Goal: Task Accomplishment & Management: Manage account settings

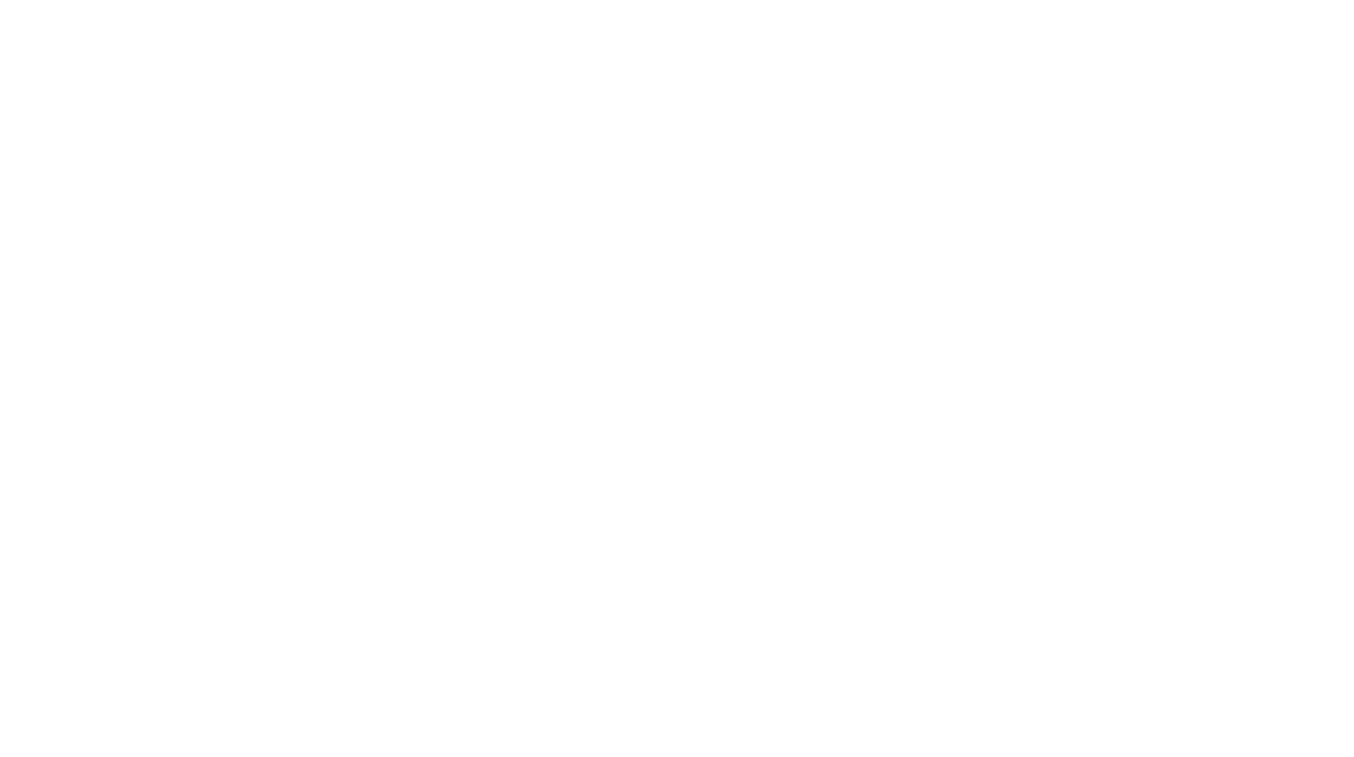
click at [192, 65] on div at bounding box center [217, 84] width 333 height 333
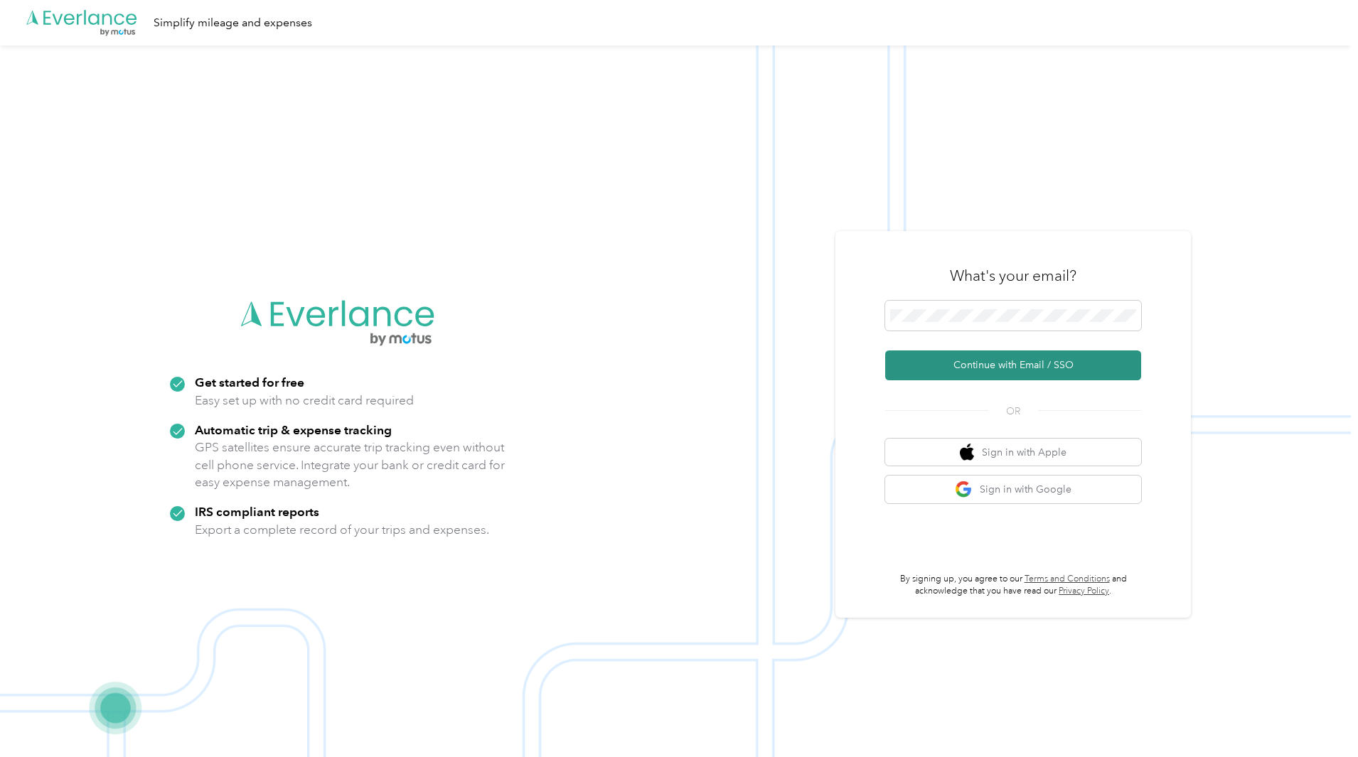
click at [1008, 365] on button "Continue with Email / SSO" at bounding box center [1013, 365] width 256 height 30
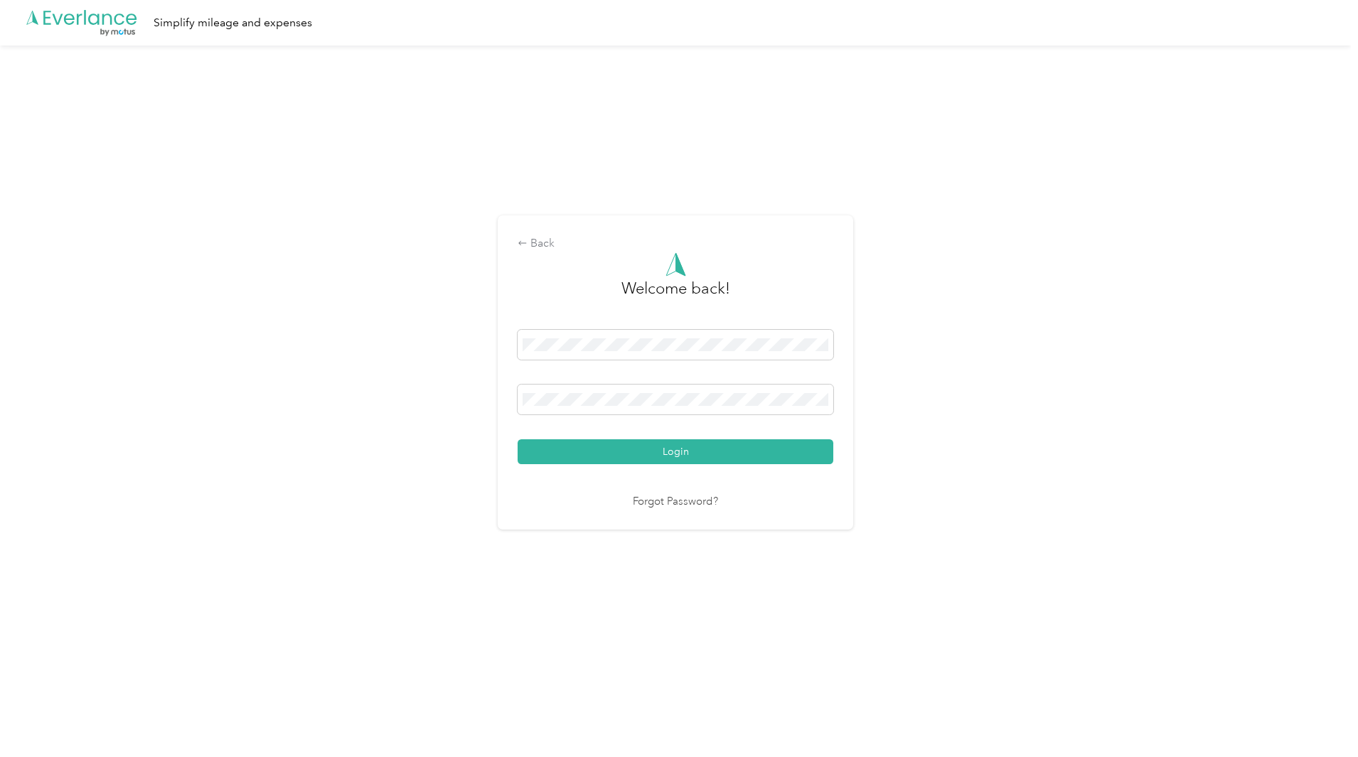
click at [517, 439] on button "Login" at bounding box center [675, 451] width 316 height 25
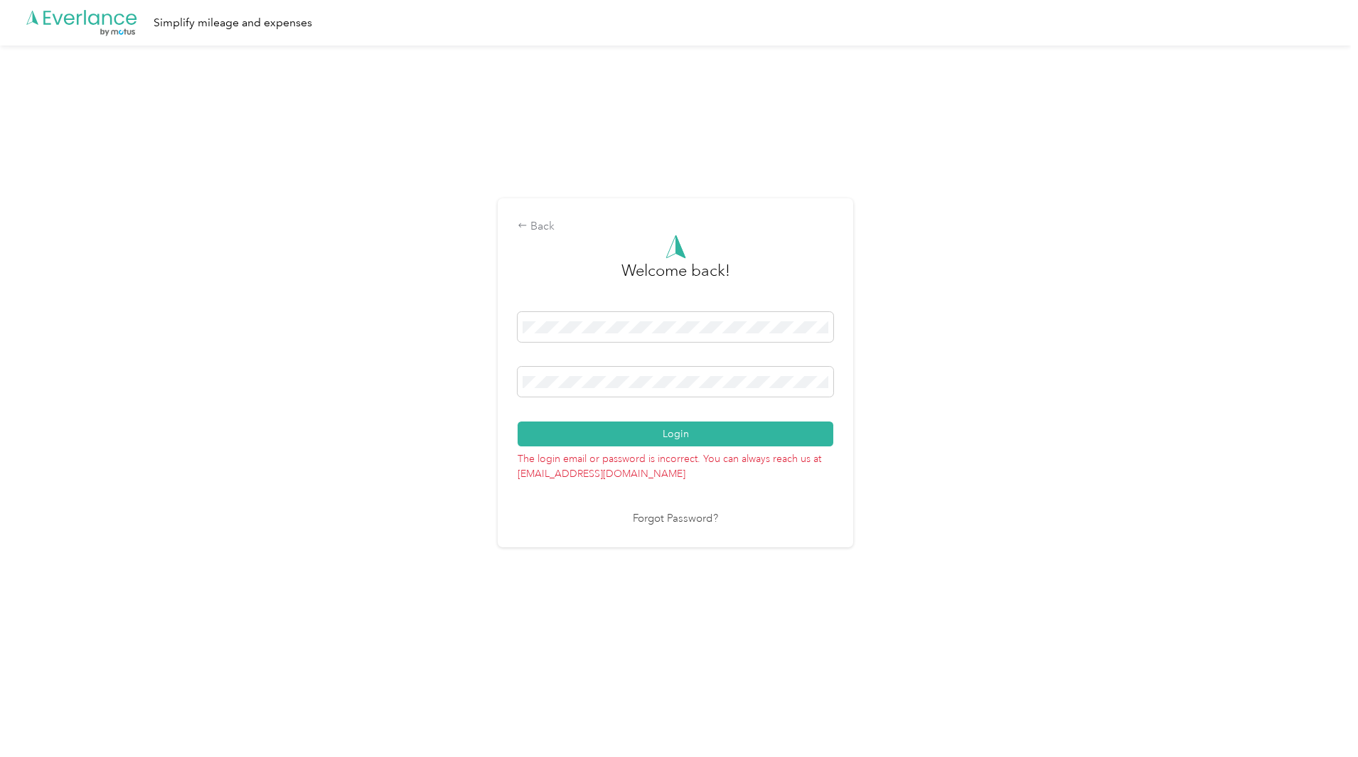
click at [517, 421] on button "Login" at bounding box center [675, 433] width 316 height 25
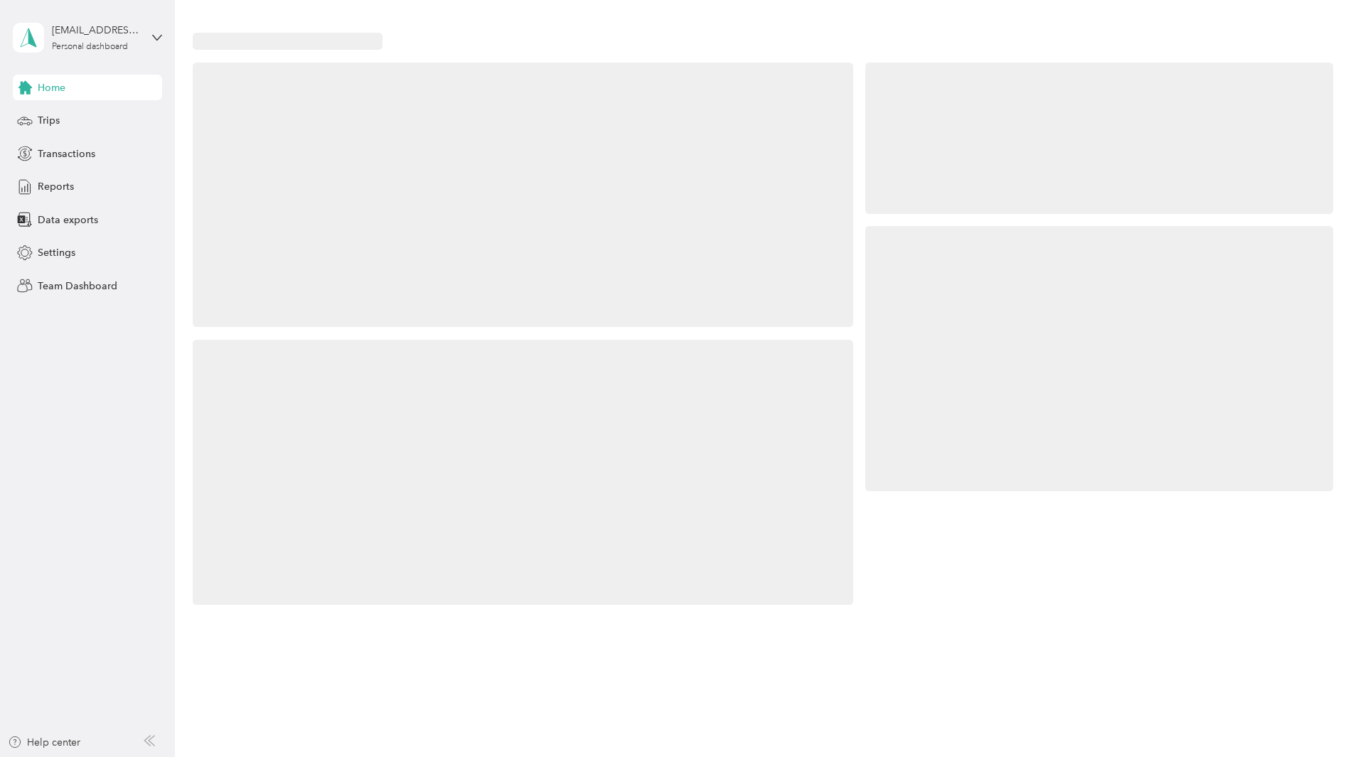
drag, startPoint x: 314, startPoint y: 23, endPoint x: 348, endPoint y: 4, distance: 38.2
click at [348, 4] on div at bounding box center [763, 318] width 1176 height 637
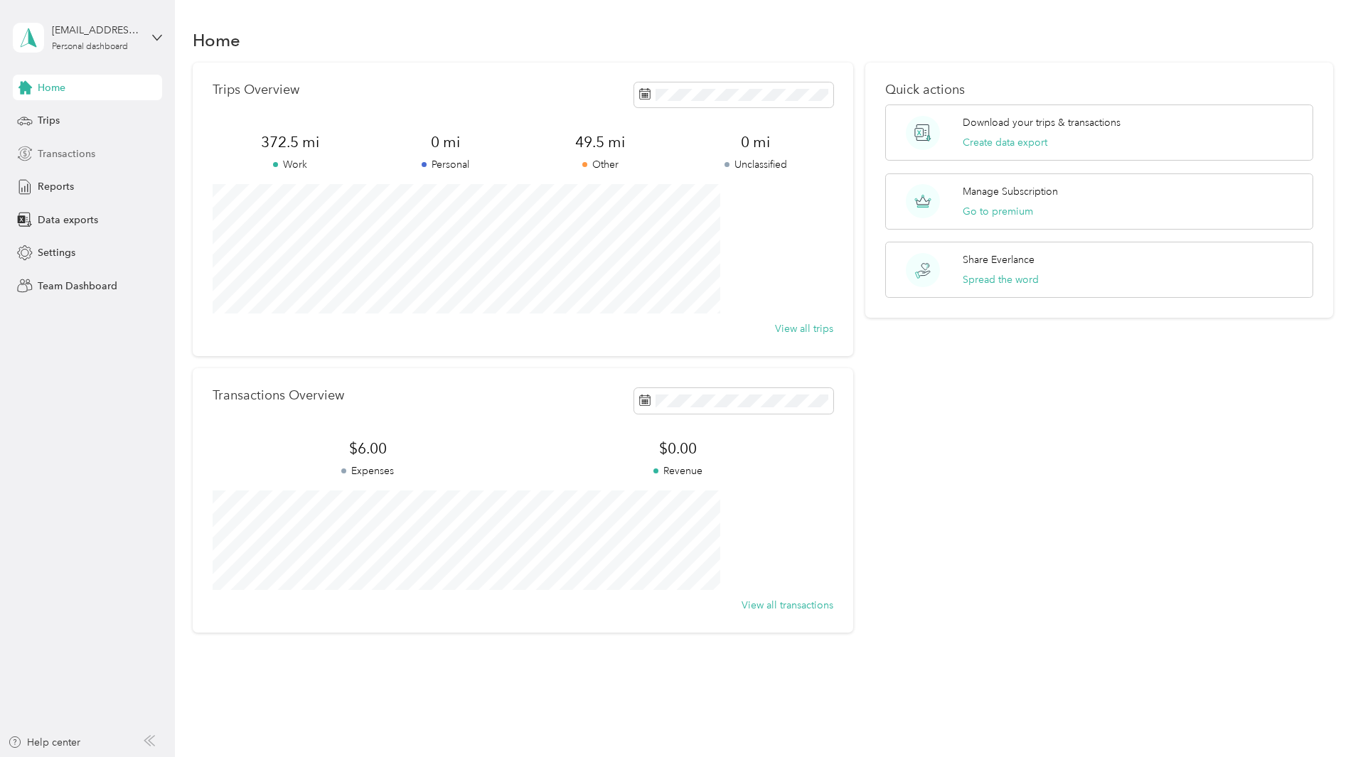
click at [68, 153] on span "Transactions" at bounding box center [67, 153] width 58 height 15
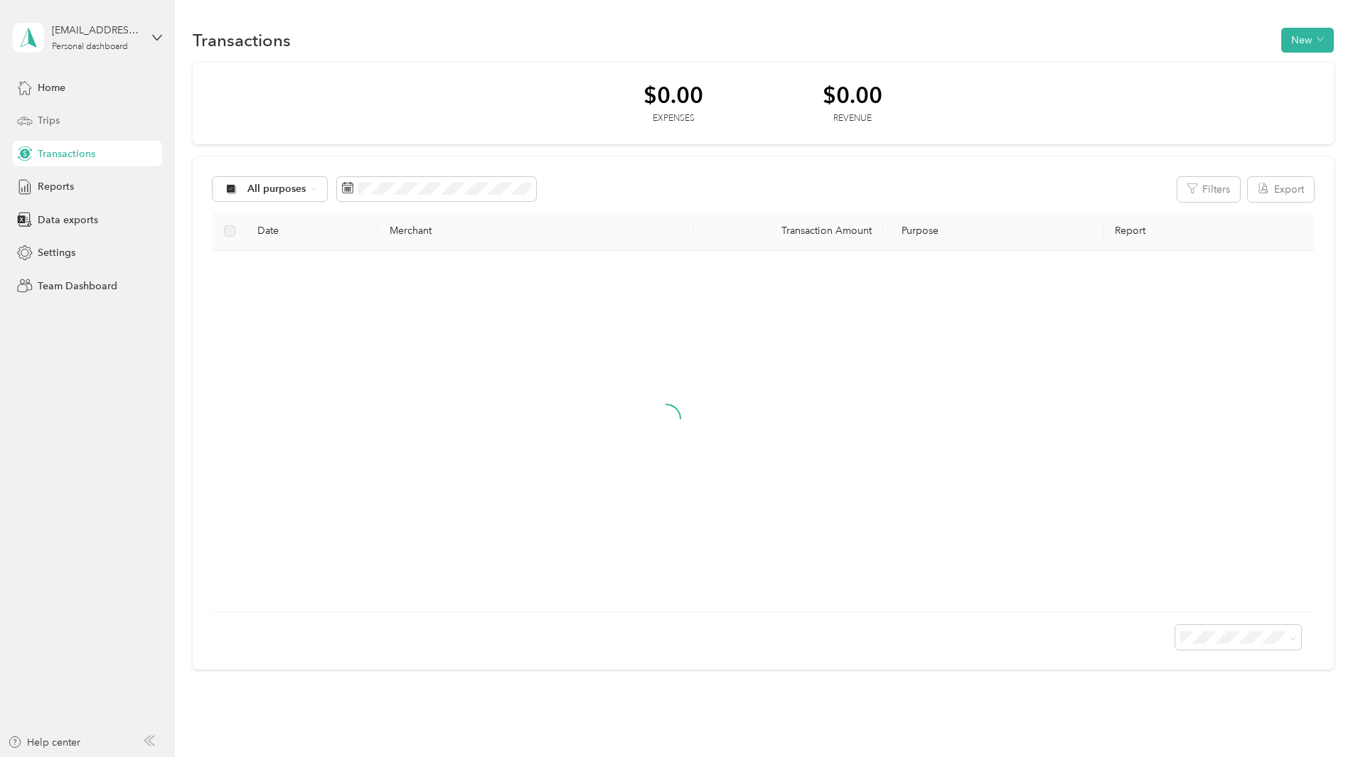
click at [51, 124] on span "Trips" at bounding box center [49, 120] width 22 height 15
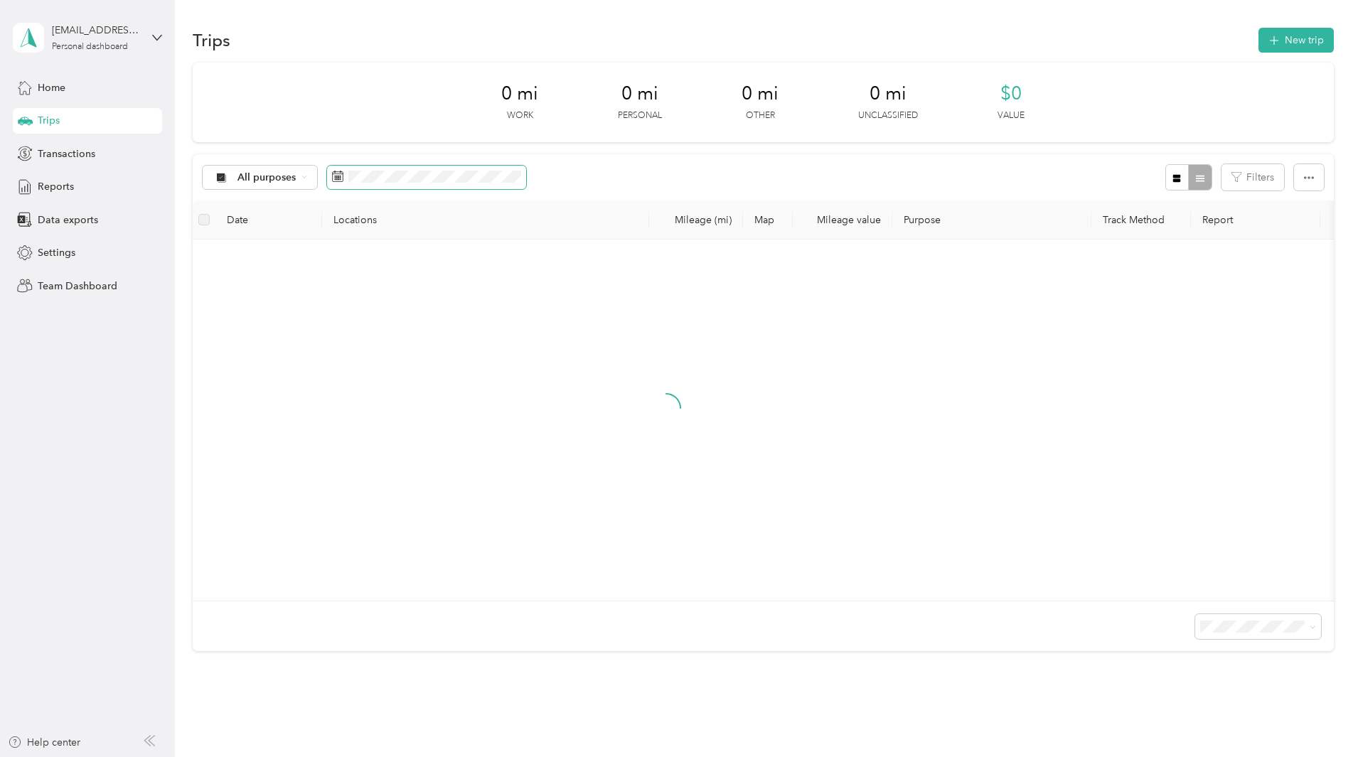
click at [343, 174] on icon at bounding box center [337, 176] width 11 height 11
click at [343, 173] on icon at bounding box center [337, 176] width 11 height 11
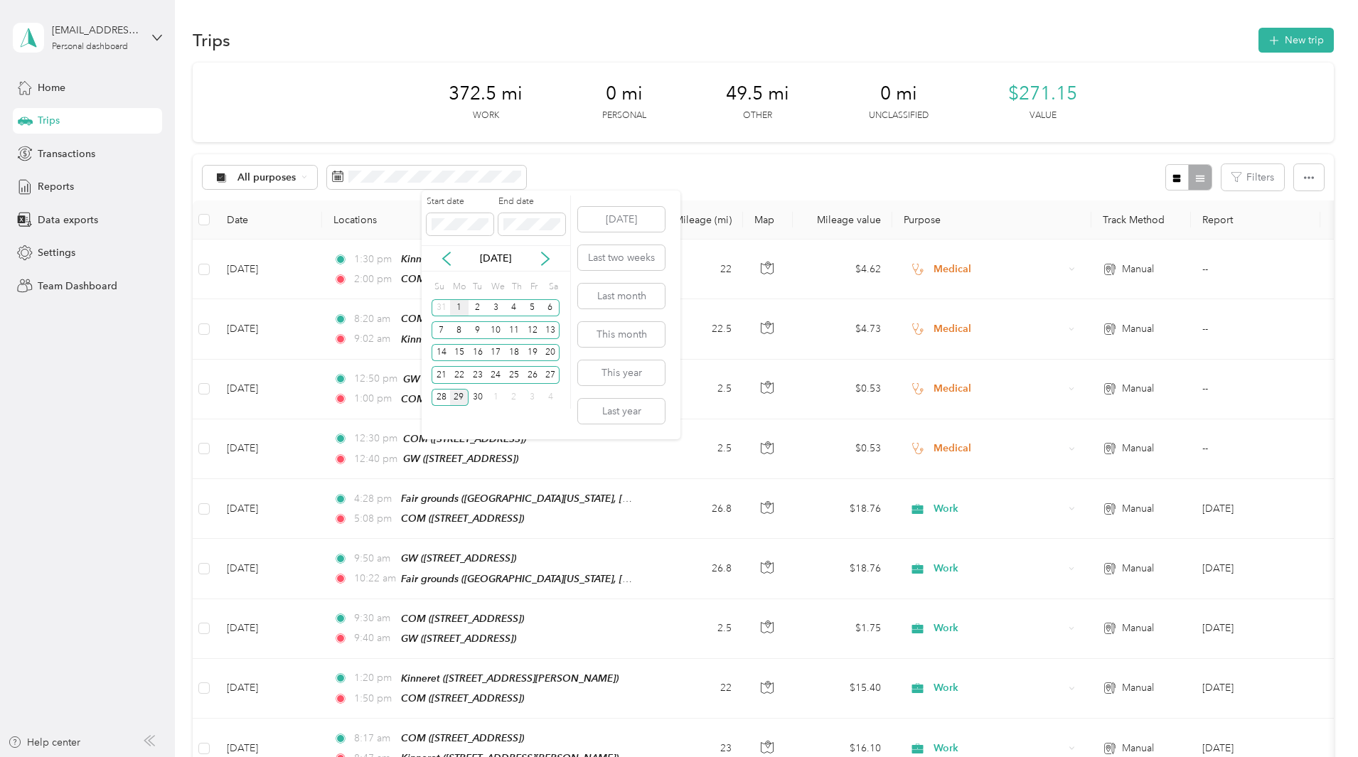
click at [459, 305] on div "1" at bounding box center [459, 308] width 18 height 18
click at [480, 401] on div "30" at bounding box center [477, 398] width 18 height 18
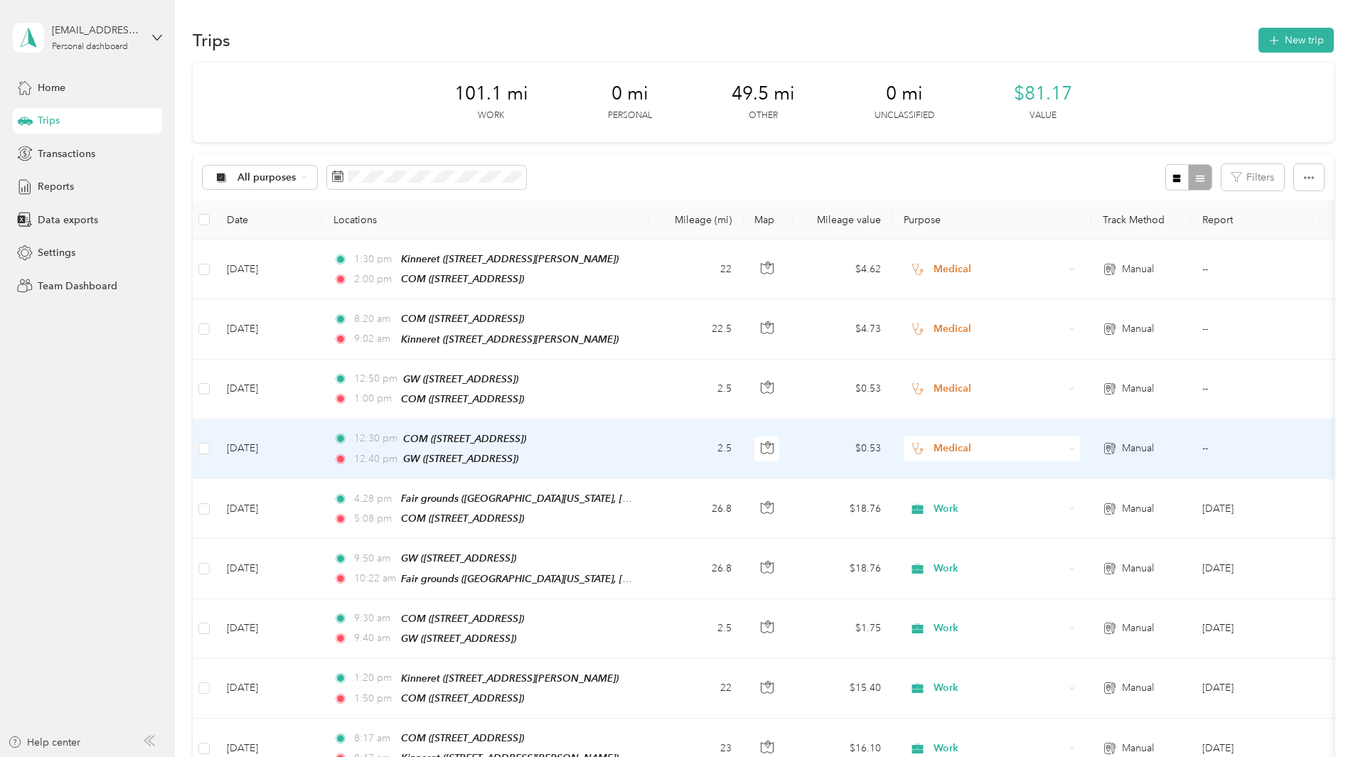
click at [1058, 441] on span "Medical" at bounding box center [998, 449] width 130 height 16
drag, startPoint x: 1048, startPoint y: 473, endPoint x: 1038, endPoint y: 441, distance: 34.2
click at [1038, 441] on span "Medical" at bounding box center [998, 449] width 130 height 16
click at [1043, 466] on span "Work" at bounding box center [1098, 470] width 131 height 15
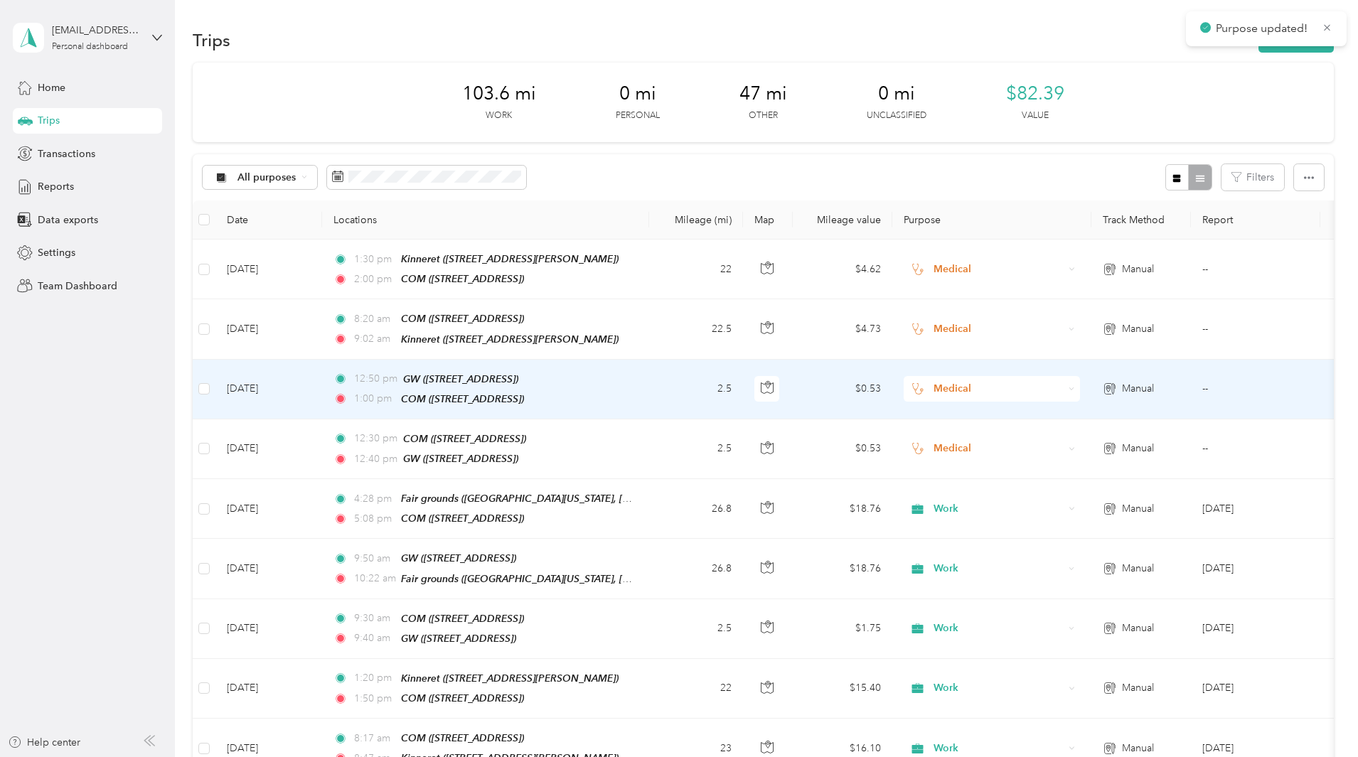
click at [1040, 381] on span "Medical" at bounding box center [998, 389] width 130 height 16
click at [1042, 407] on span "Work" at bounding box center [1098, 409] width 131 height 15
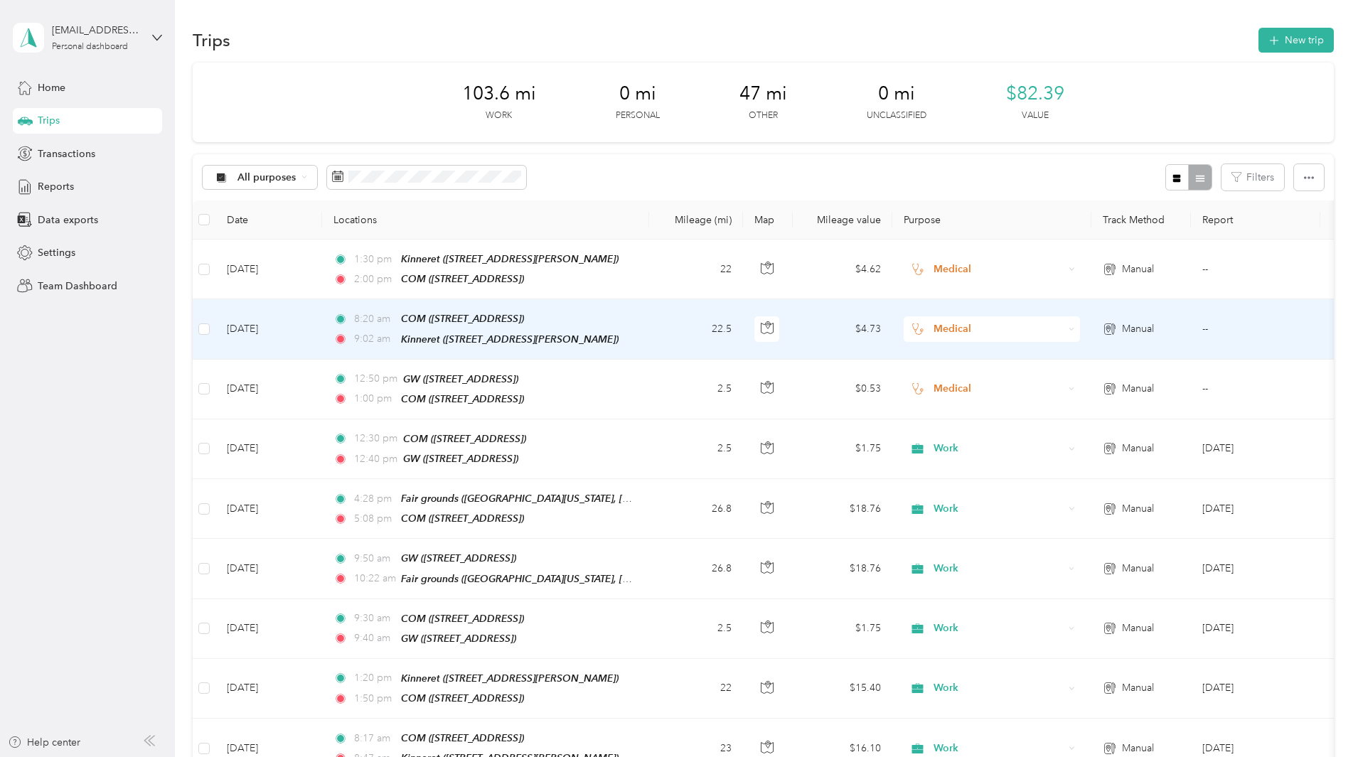
click at [1046, 331] on span "Medical" at bounding box center [998, 329] width 130 height 16
click at [1044, 353] on span "Work" at bounding box center [1098, 347] width 131 height 15
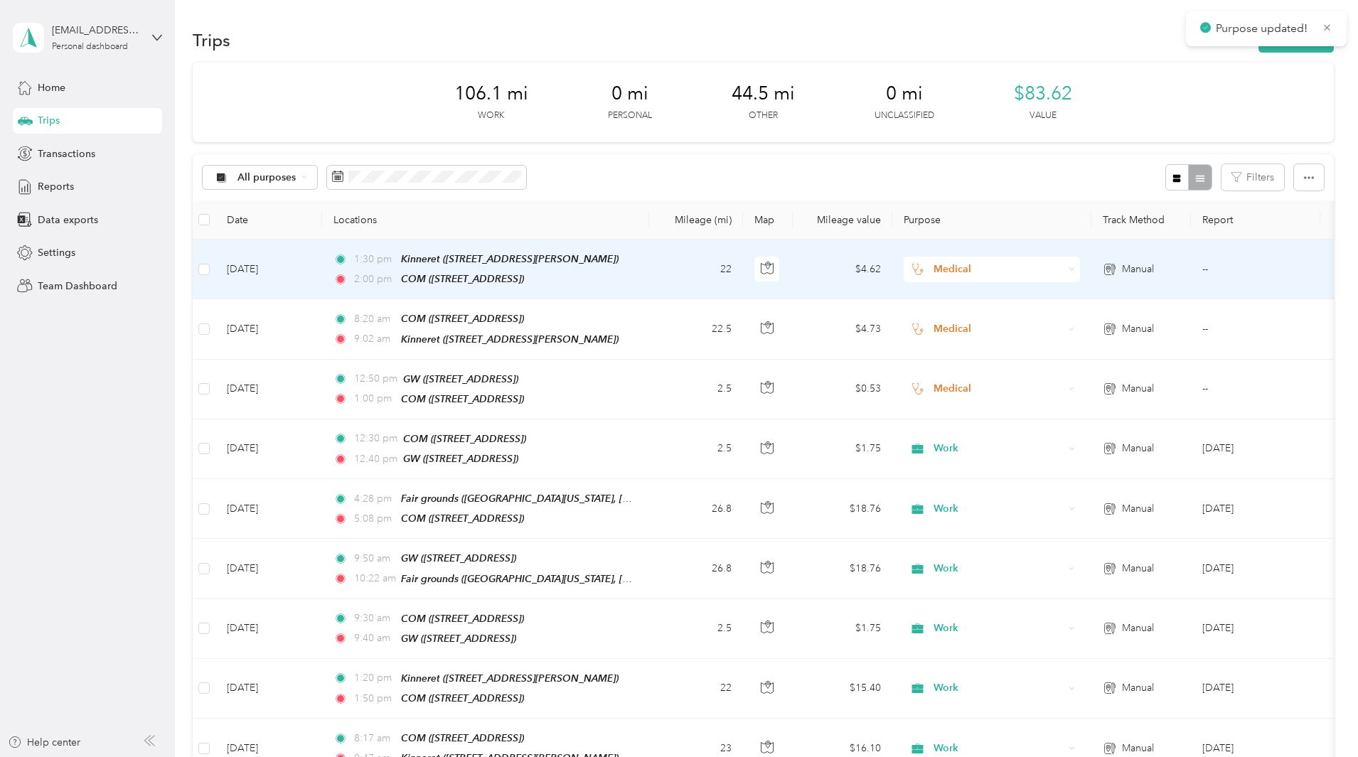
click at [1041, 272] on span "Medical" at bounding box center [998, 270] width 130 height 16
click at [1045, 296] on li "Work" at bounding box center [1086, 287] width 176 height 25
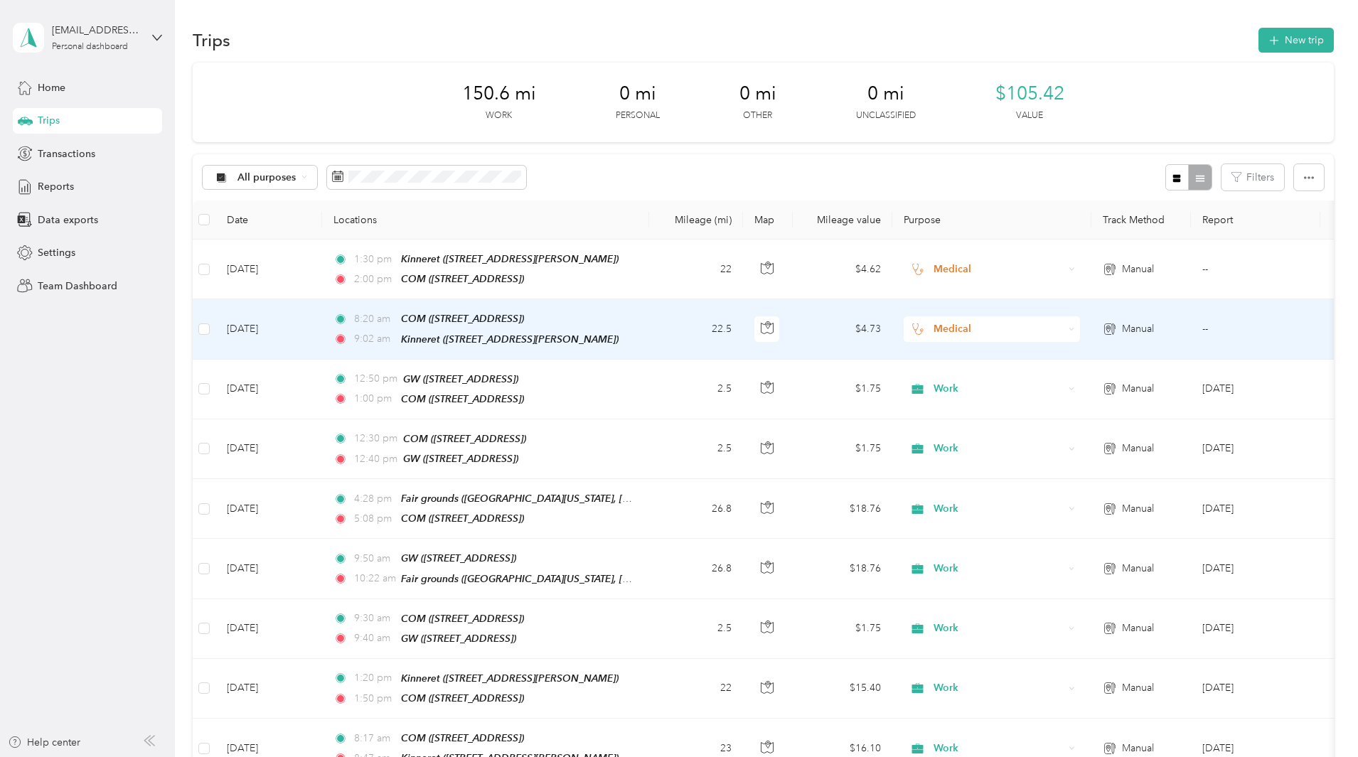
click at [1063, 326] on span "Medical" at bounding box center [998, 329] width 130 height 16
click at [1049, 354] on li "Work" at bounding box center [1086, 352] width 176 height 25
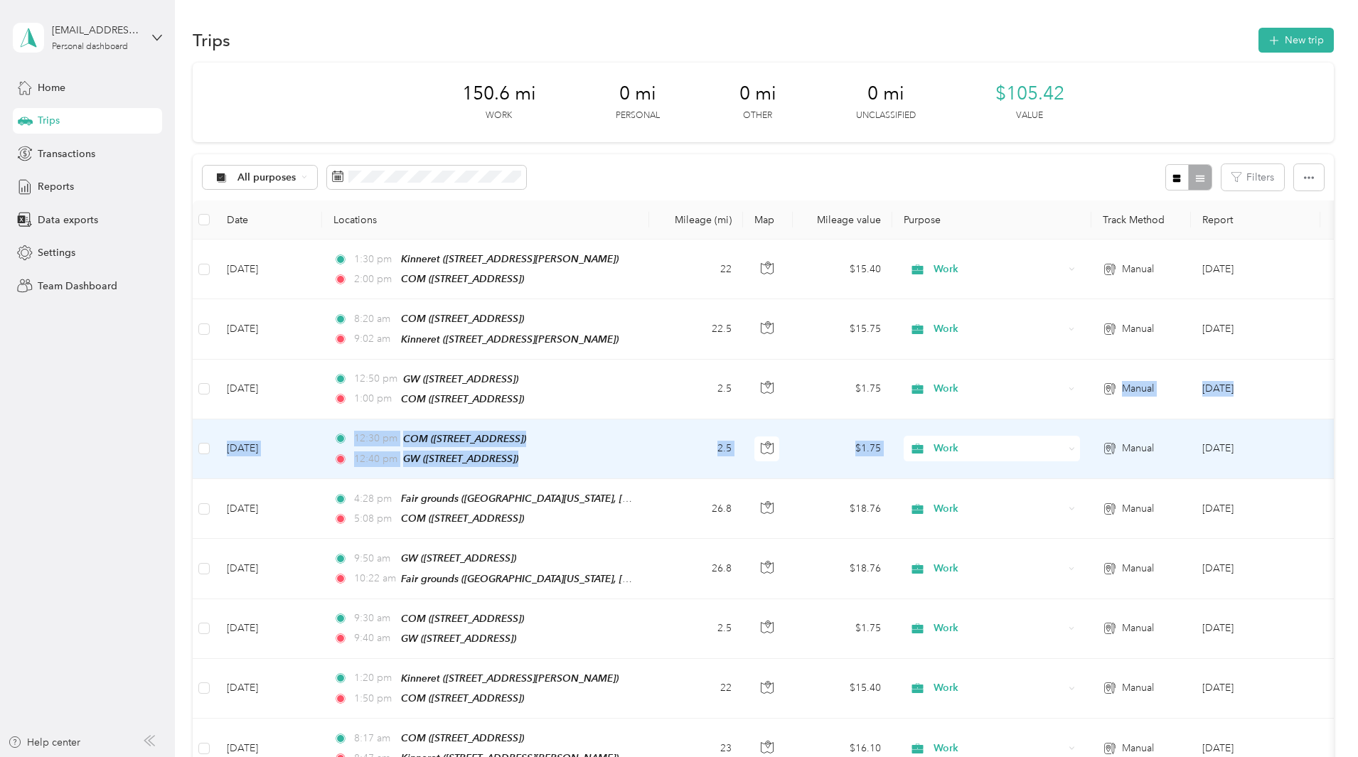
drag, startPoint x: 1024, startPoint y: 367, endPoint x: 1031, endPoint y: 449, distance: 82.0
click at [1031, 449] on tbody "Sep 22, 2025 1:30 pm Kinneret (515 Delaney Ave, Orlando, FL, United States , Or…" at bounding box center [781, 509] width 1177 height 539
drag, startPoint x: 1076, startPoint y: 421, endPoint x: 1260, endPoint y: 296, distance: 222.0
click at [1260, 296] on div "150.6 mi Work 0 mi Personal 0 mi Other 0 mi Unclassified $105.42 Value All purp…" at bounding box center [763, 471] width 1141 height 816
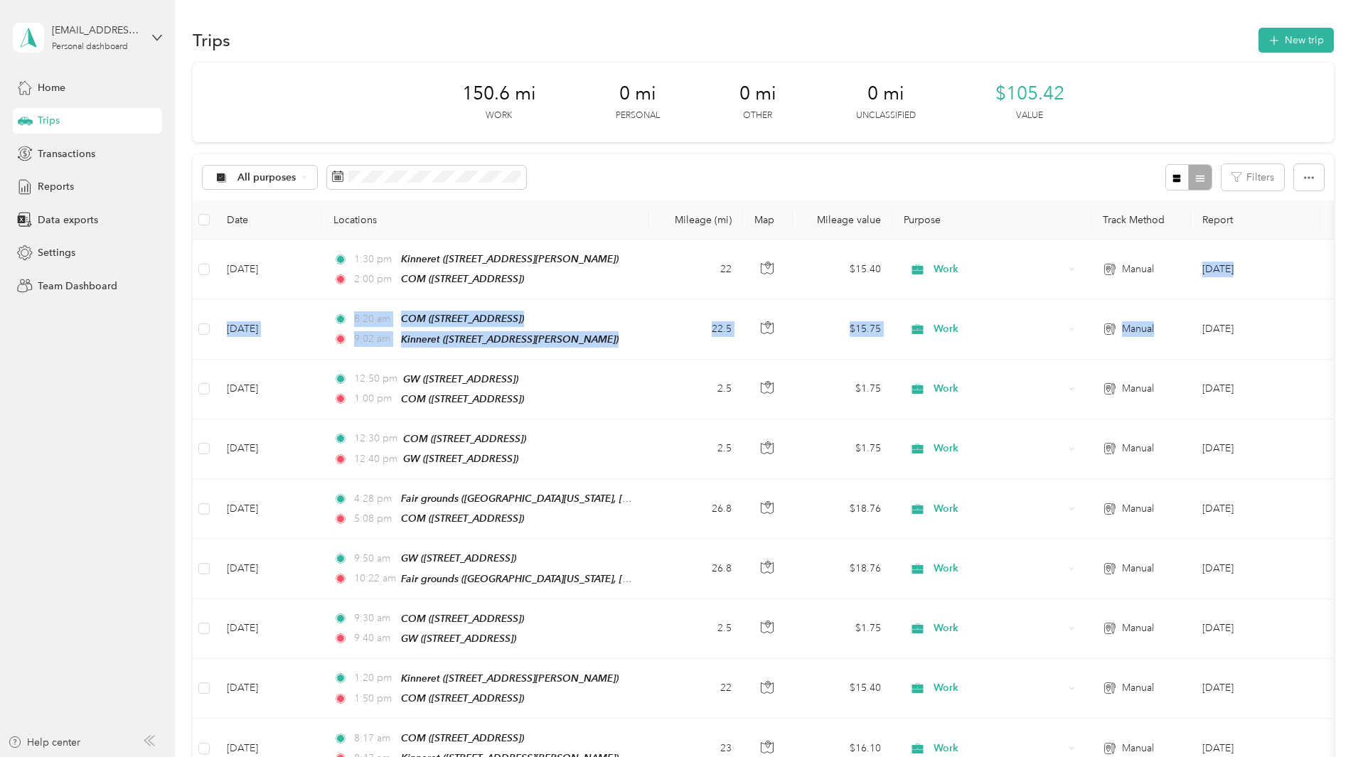
click at [1260, 296] on div "150.6 mi Work 0 mi Personal 0 mi Other 0 mi Unclassified $105.42 Value All purp…" at bounding box center [763, 471] width 1141 height 816
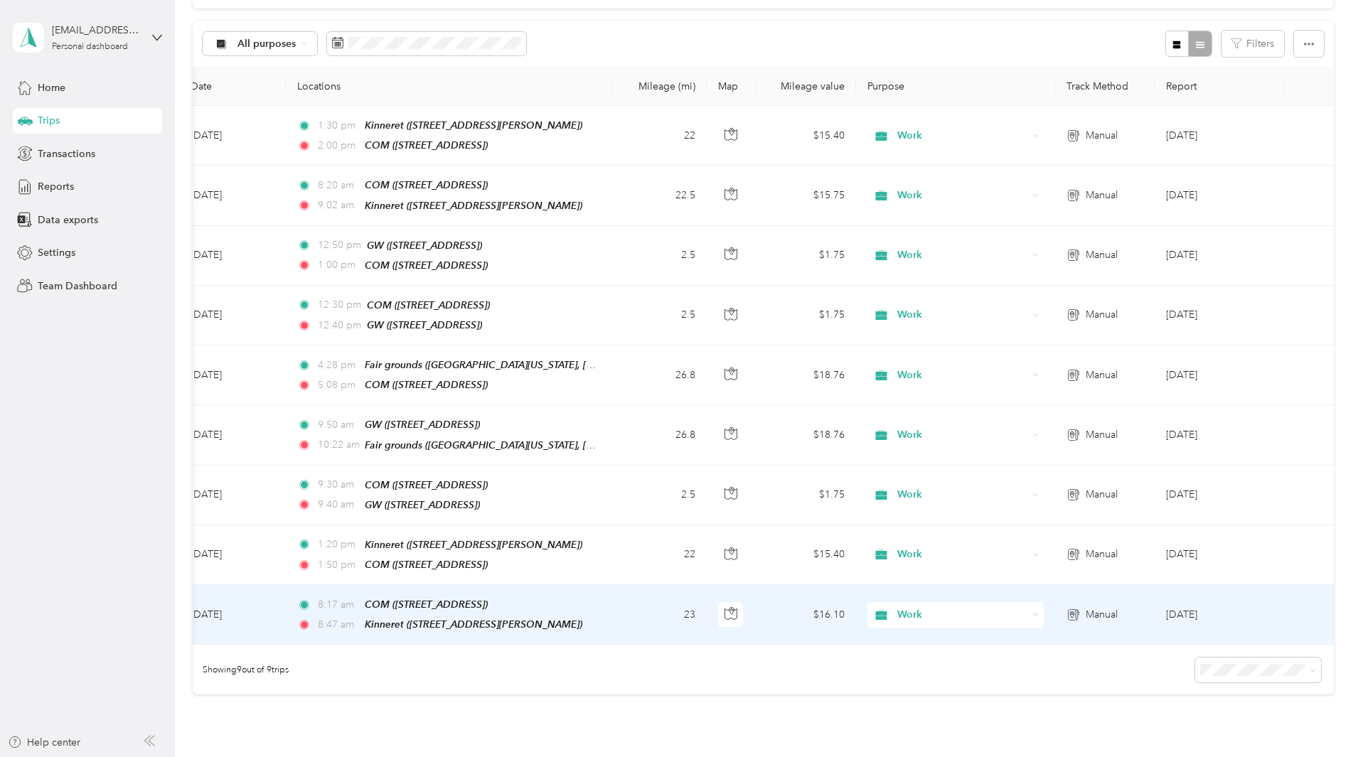
scroll to position [133, 0]
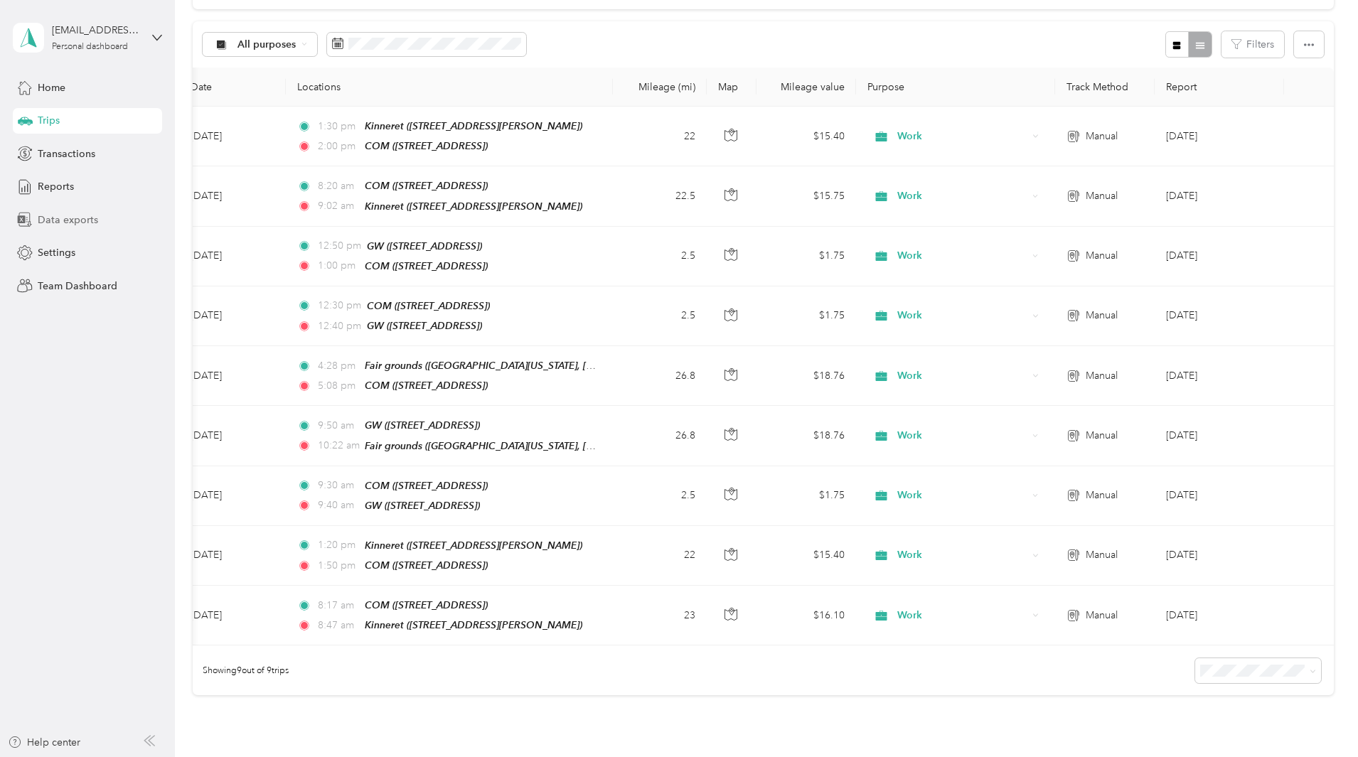
click at [67, 218] on span "Data exports" at bounding box center [68, 220] width 60 height 15
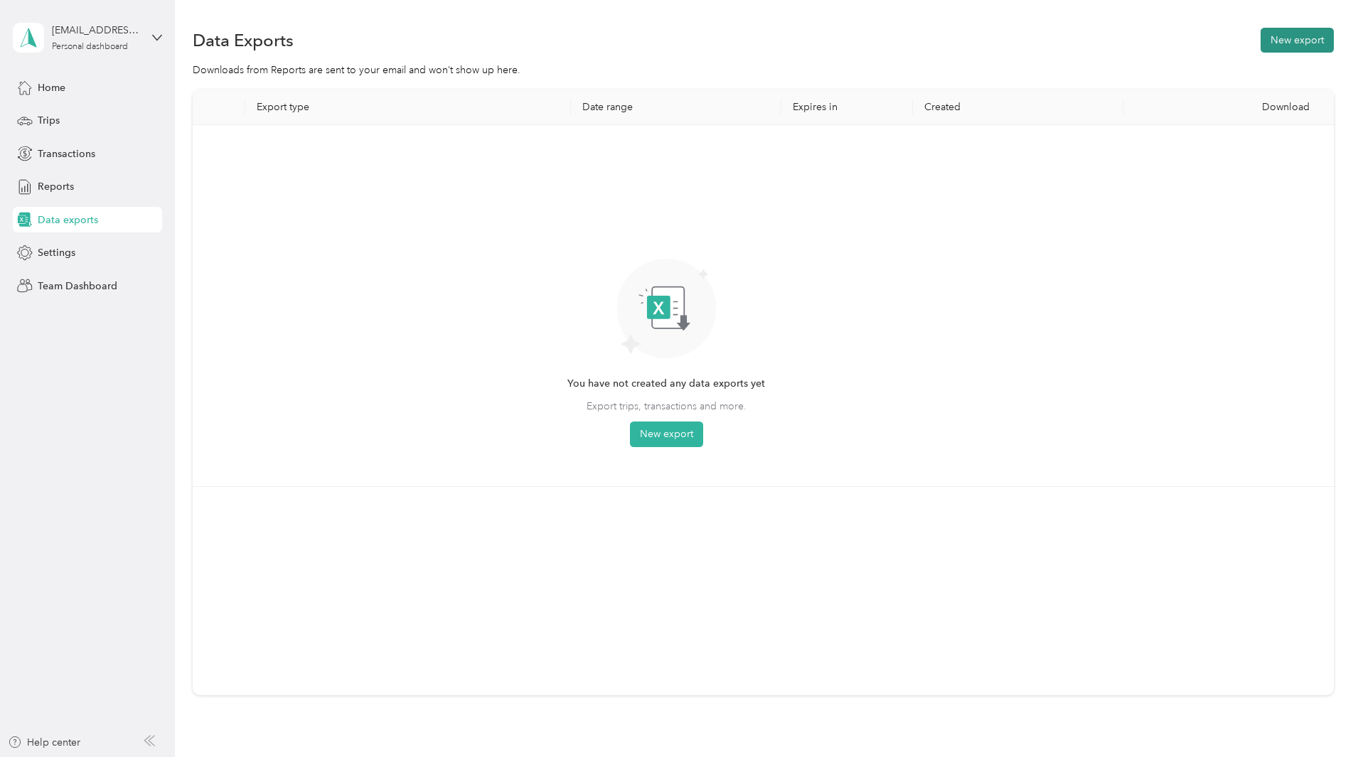
click at [1260, 42] on button "New export" at bounding box center [1296, 40] width 73 height 25
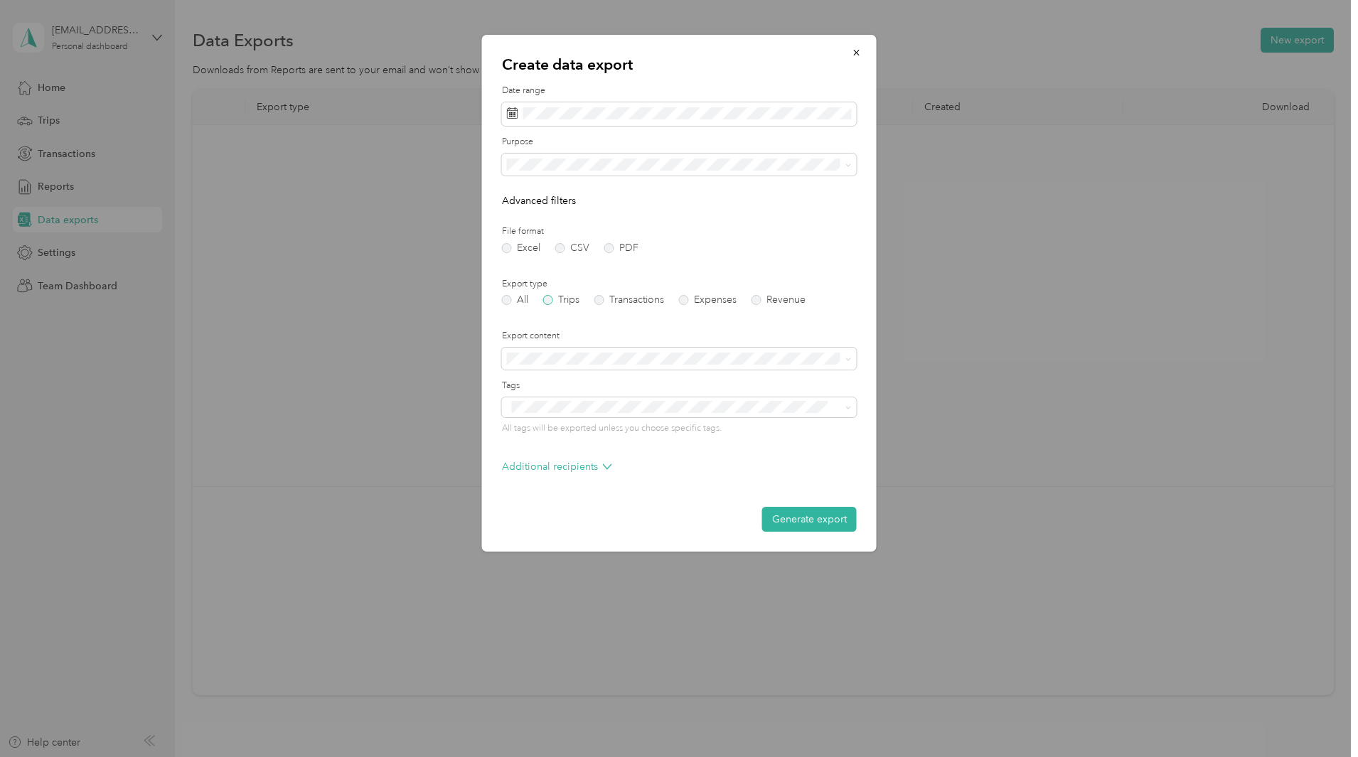
click at [547, 299] on label "Trips" at bounding box center [561, 300] width 36 height 10
click at [824, 519] on button "Generate export" at bounding box center [809, 519] width 95 height 25
click at [856, 53] on icon "button" at bounding box center [856, 53] width 6 height 6
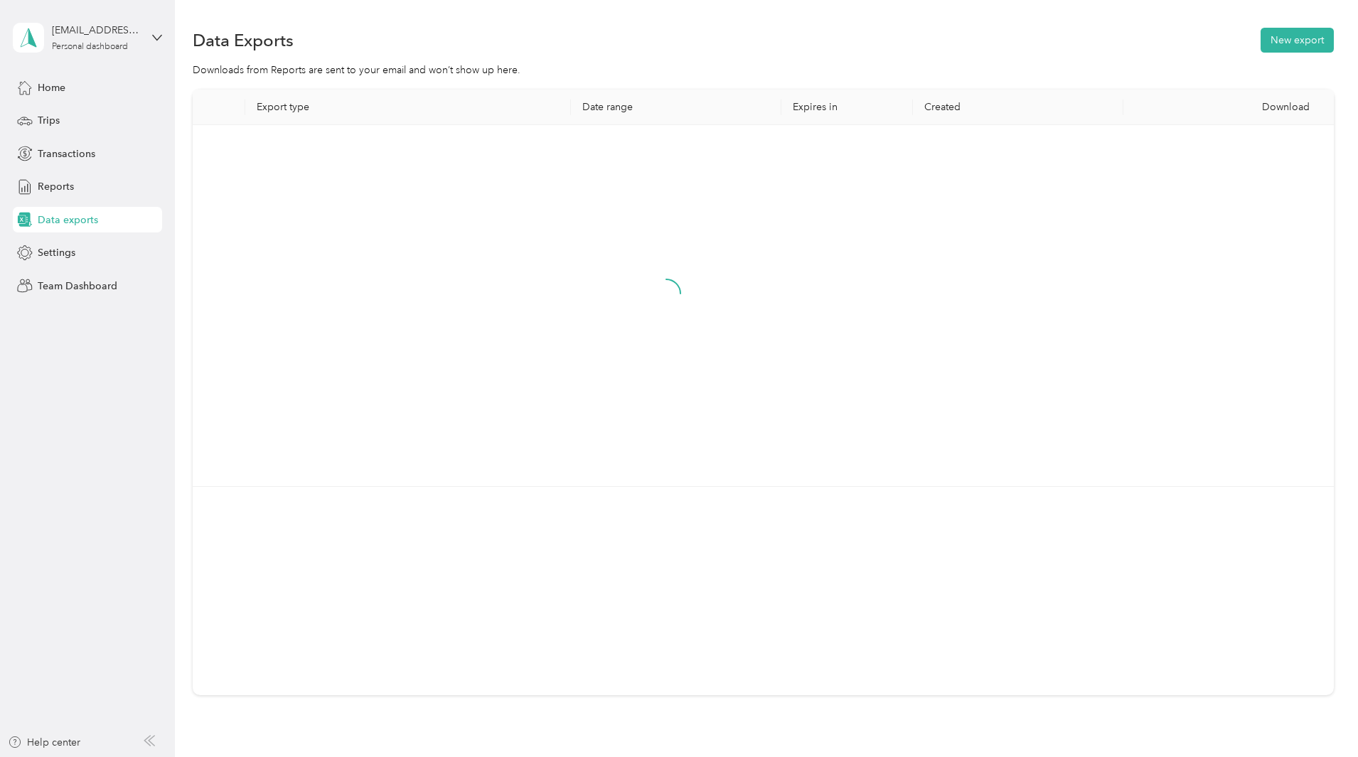
click at [880, 254] on div at bounding box center [666, 305] width 925 height 338
